Goal: Check status: Check status

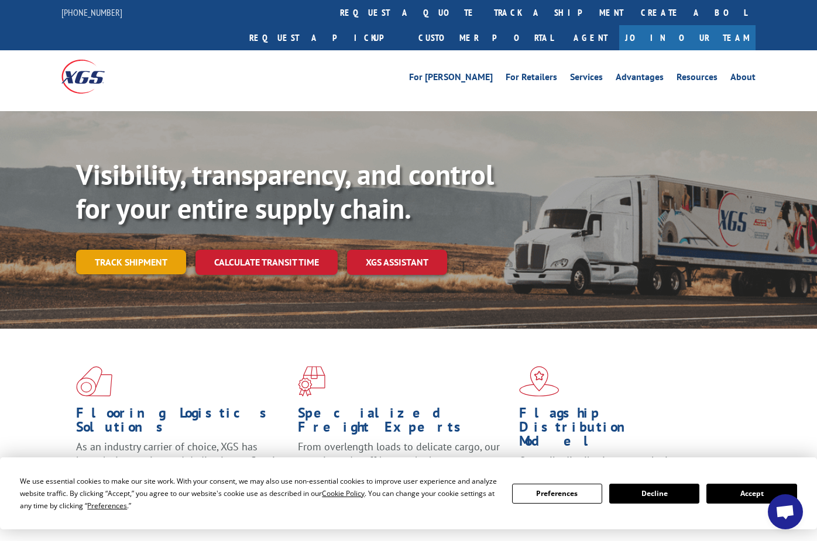
click at [129, 250] on link "Track shipment" at bounding box center [131, 262] width 110 height 25
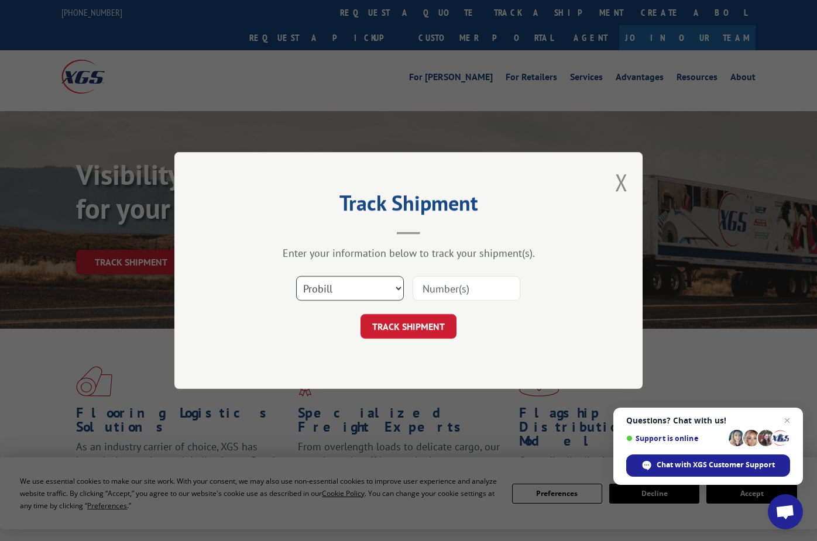
click at [400, 286] on select "Select category... Probill BOL PO" at bounding box center [350, 288] width 108 height 25
select select "bol"
click at [296, 276] on select "Select category... Probill BOL PO" at bounding box center [350, 288] width 108 height 25
click at [486, 293] on input at bounding box center [467, 288] width 108 height 25
type input "3390303"
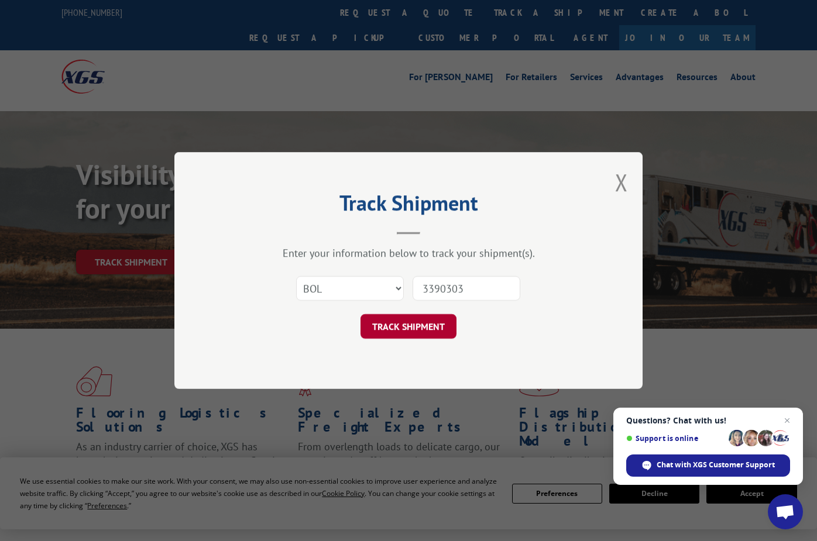
click at [412, 325] on button "TRACK SHIPMENT" at bounding box center [409, 326] width 96 height 25
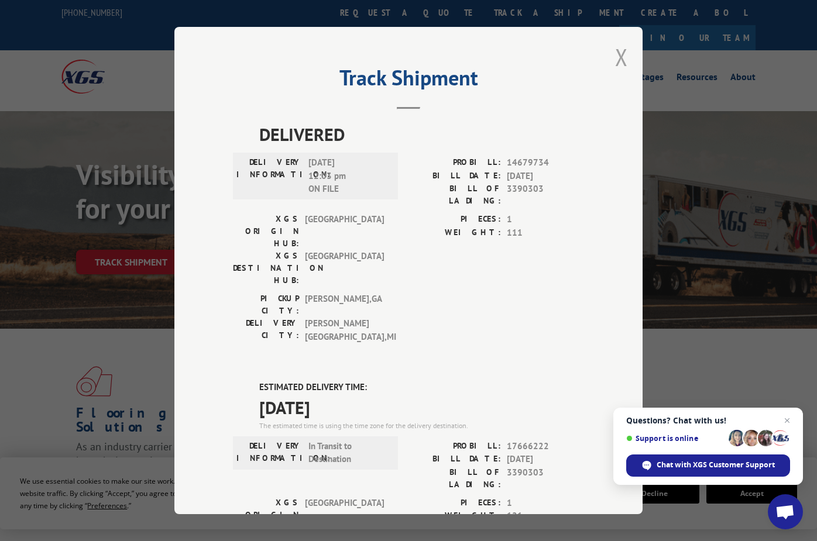
click at [617, 57] on button "Close modal" at bounding box center [621, 57] width 13 height 31
